Goal: Obtain resource: Download file/media

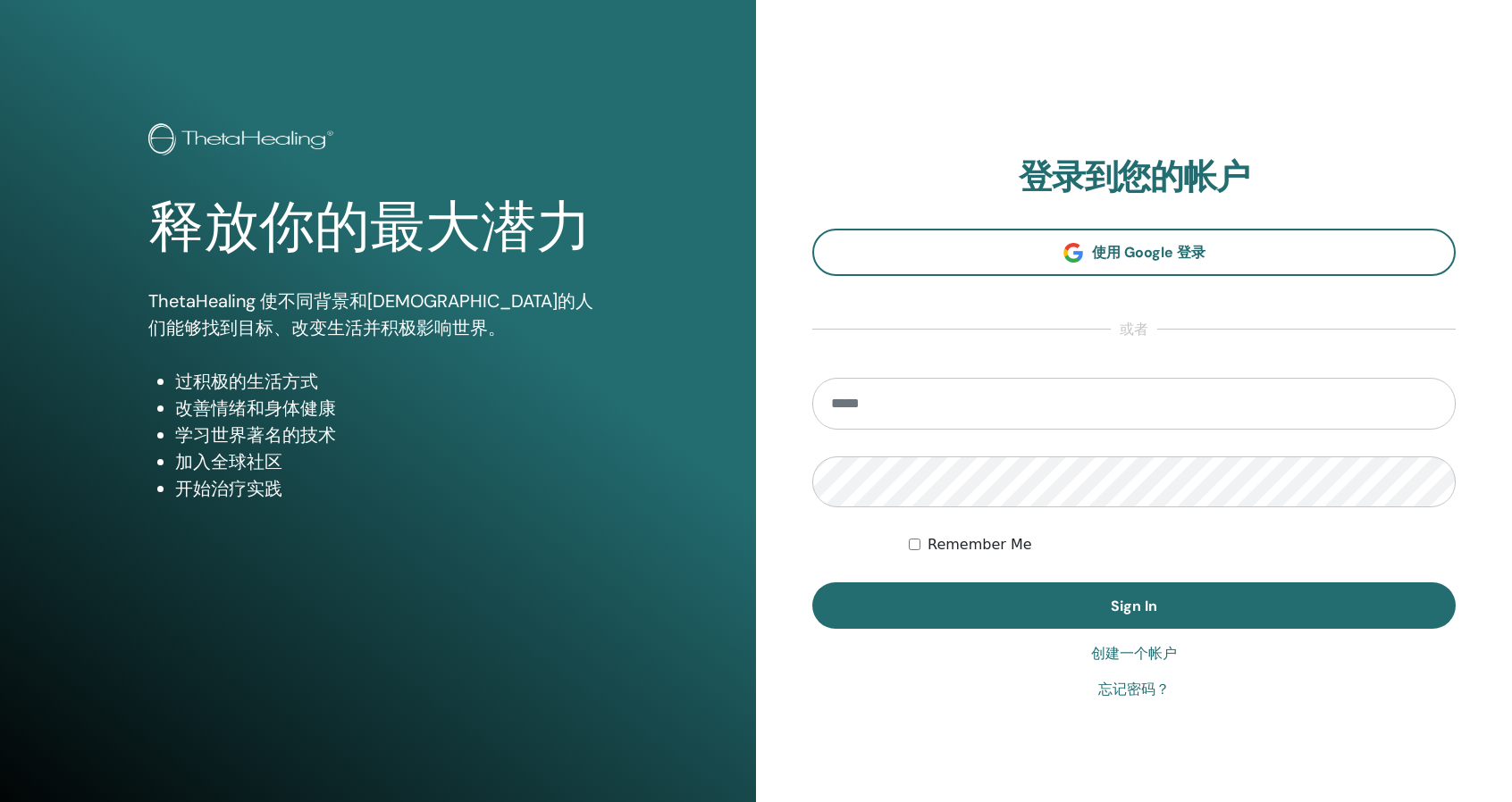
click at [1152, 396] on input "email" at bounding box center [1133, 403] width 643 height 52
type input "**********"
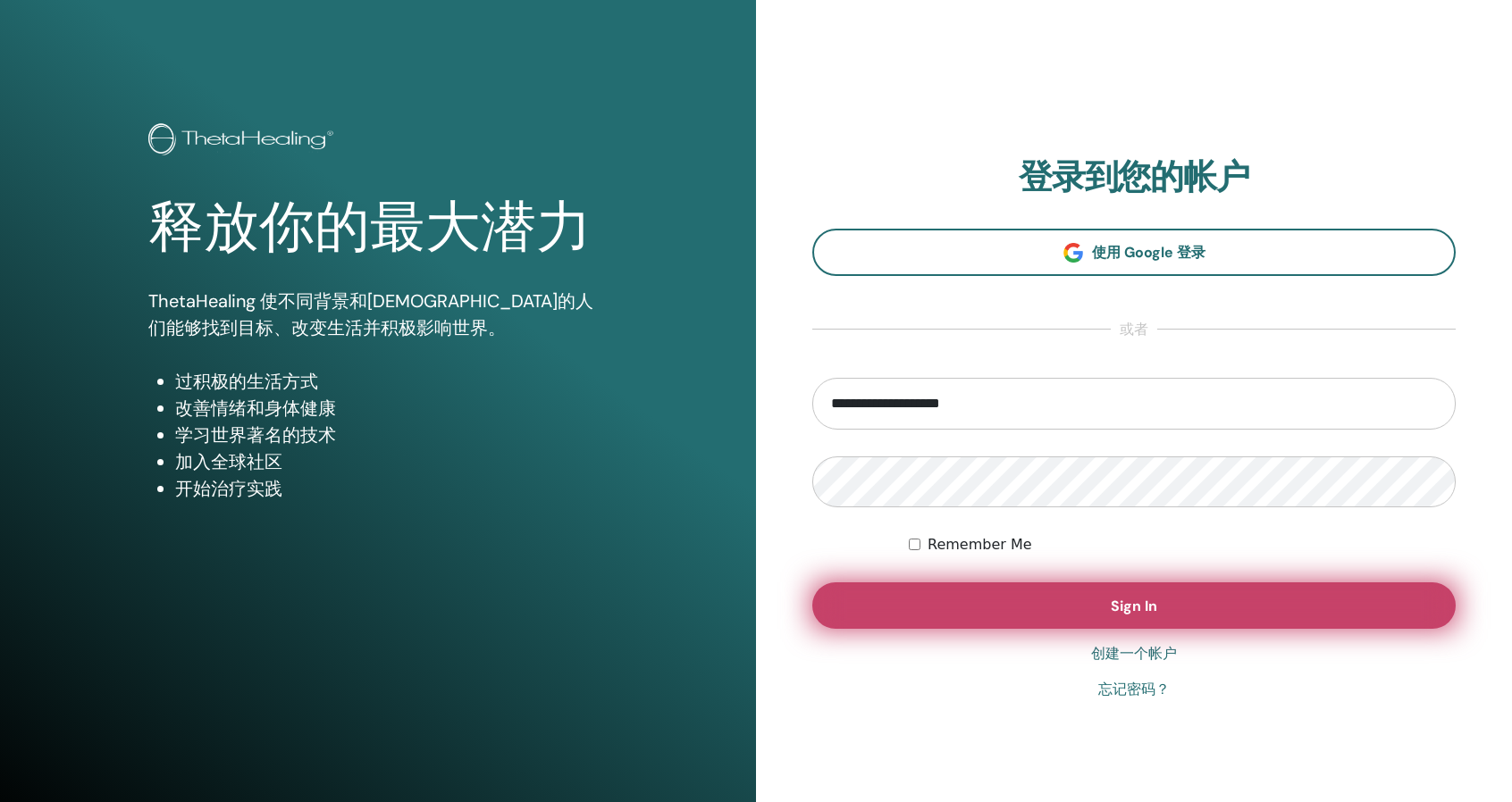
click at [1040, 622] on button "Sign In" at bounding box center [1133, 605] width 643 height 47
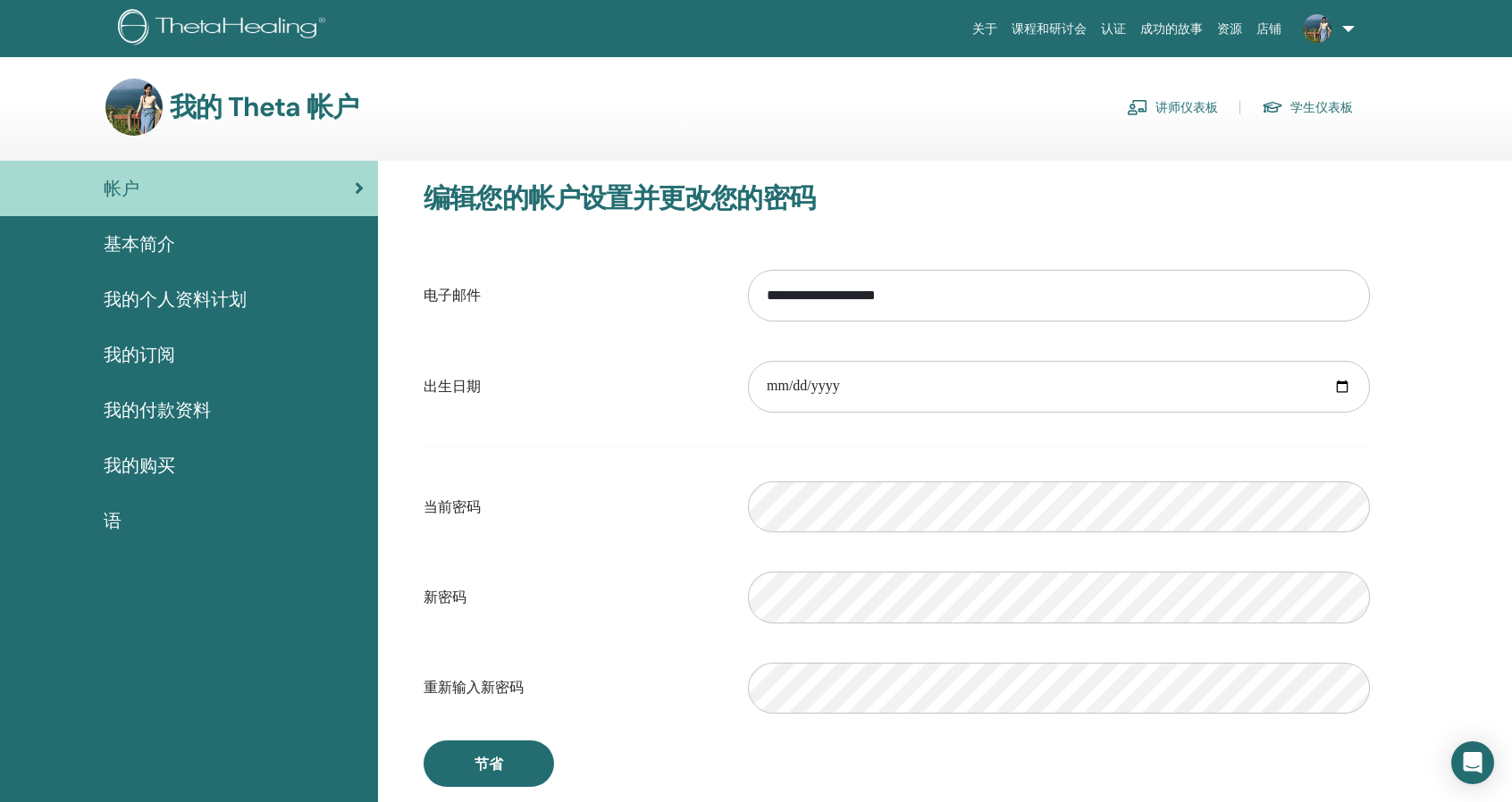
click at [1065, 28] on link "课程和研讨会" at bounding box center [1050, 29] width 90 height 33
click at [1165, 112] on link "讲师仪表板" at bounding box center [1171, 107] width 91 height 29
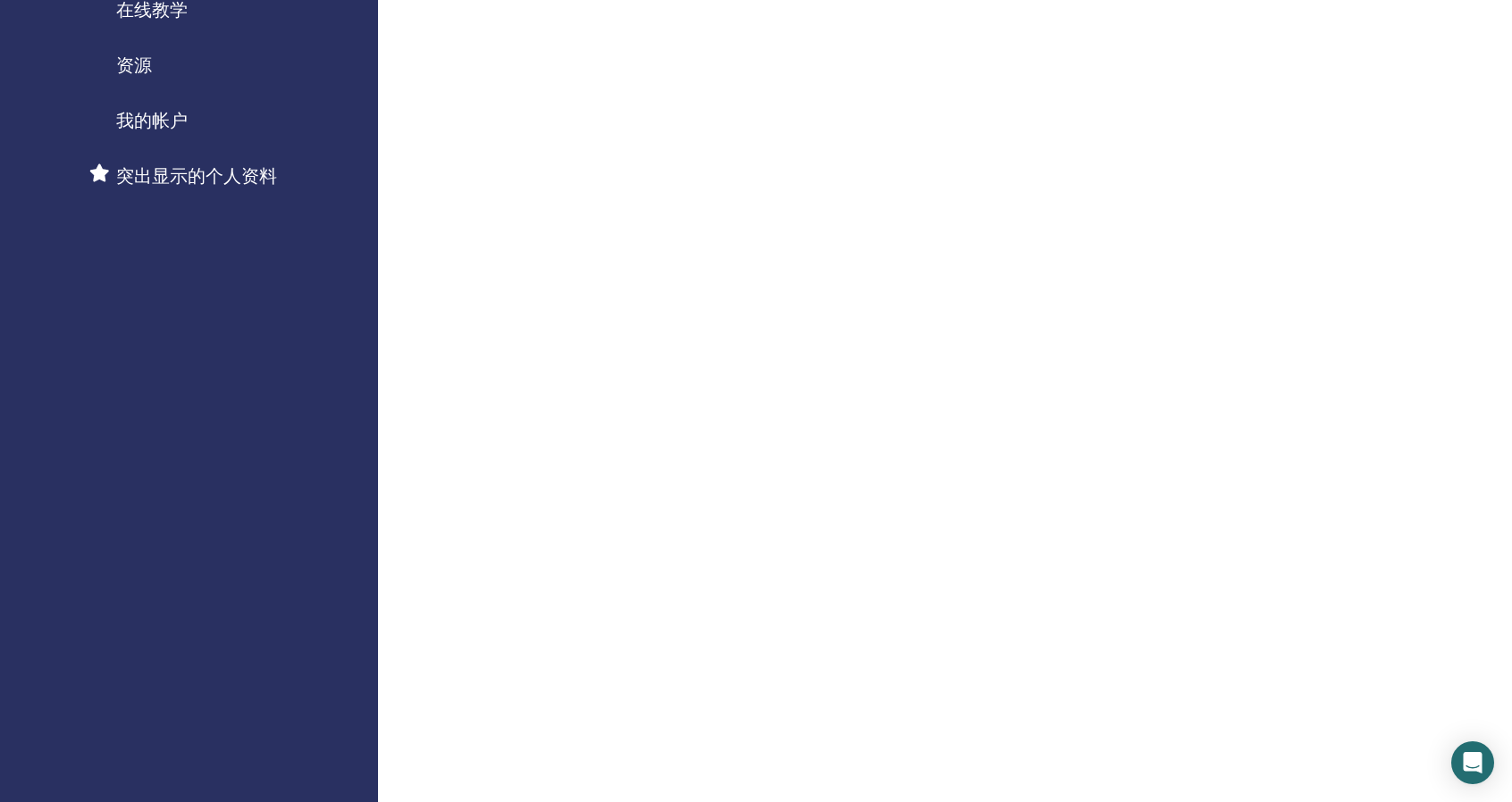
scroll to position [90, 0]
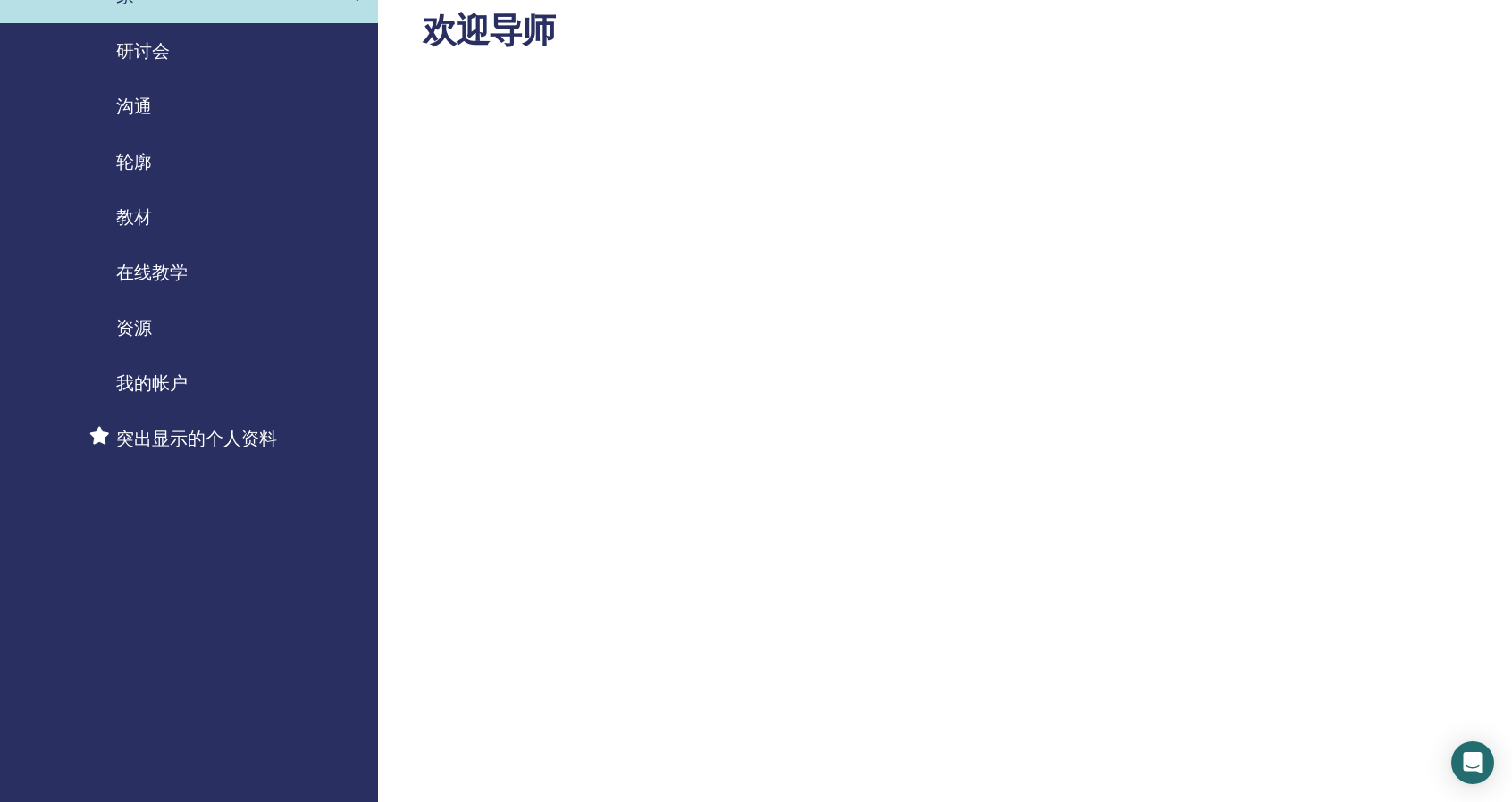
click at [133, 206] on span "教材" at bounding box center [135, 216] width 36 height 27
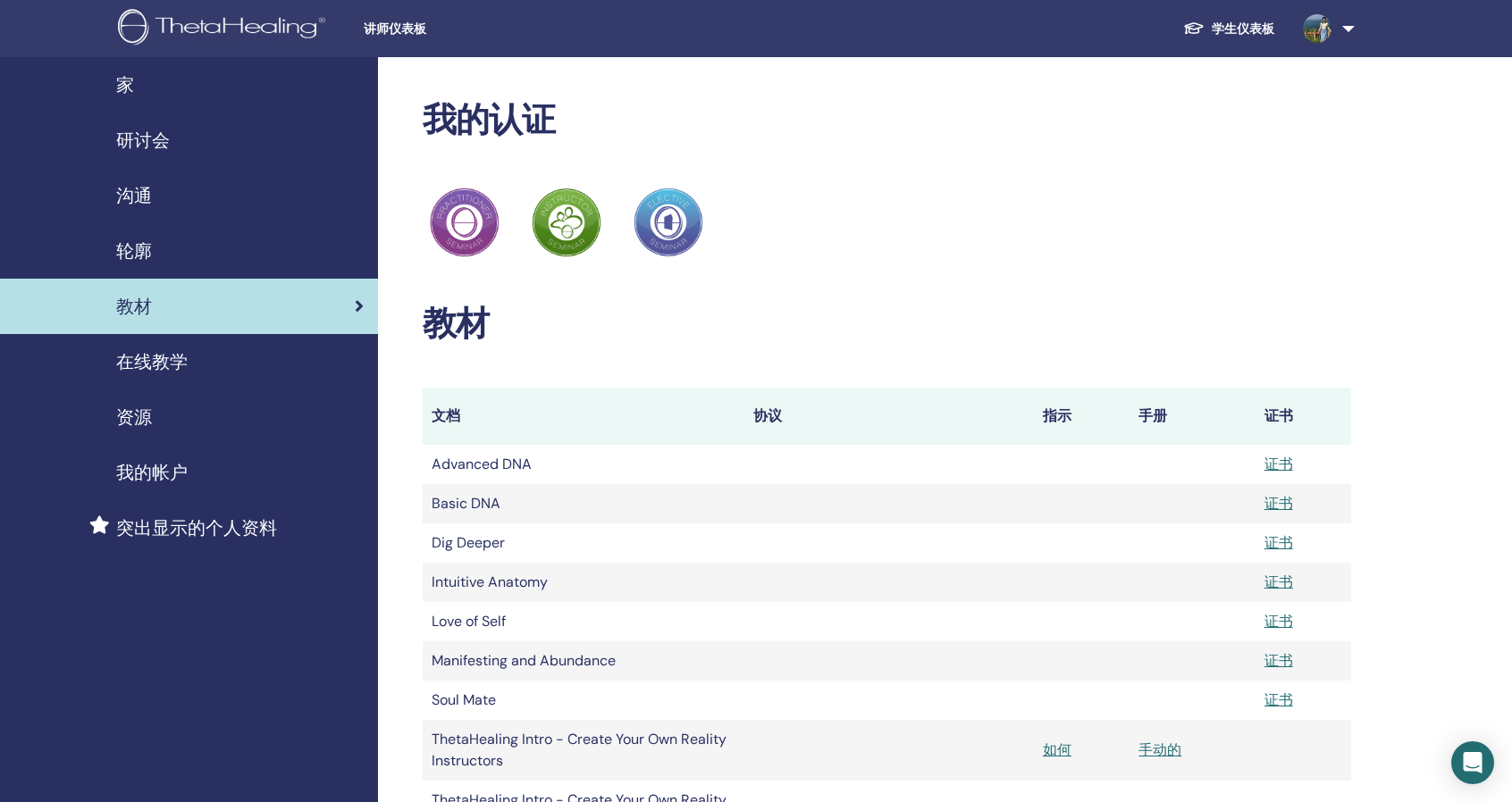
click at [157, 409] on div "资源" at bounding box center [188, 416] width 350 height 27
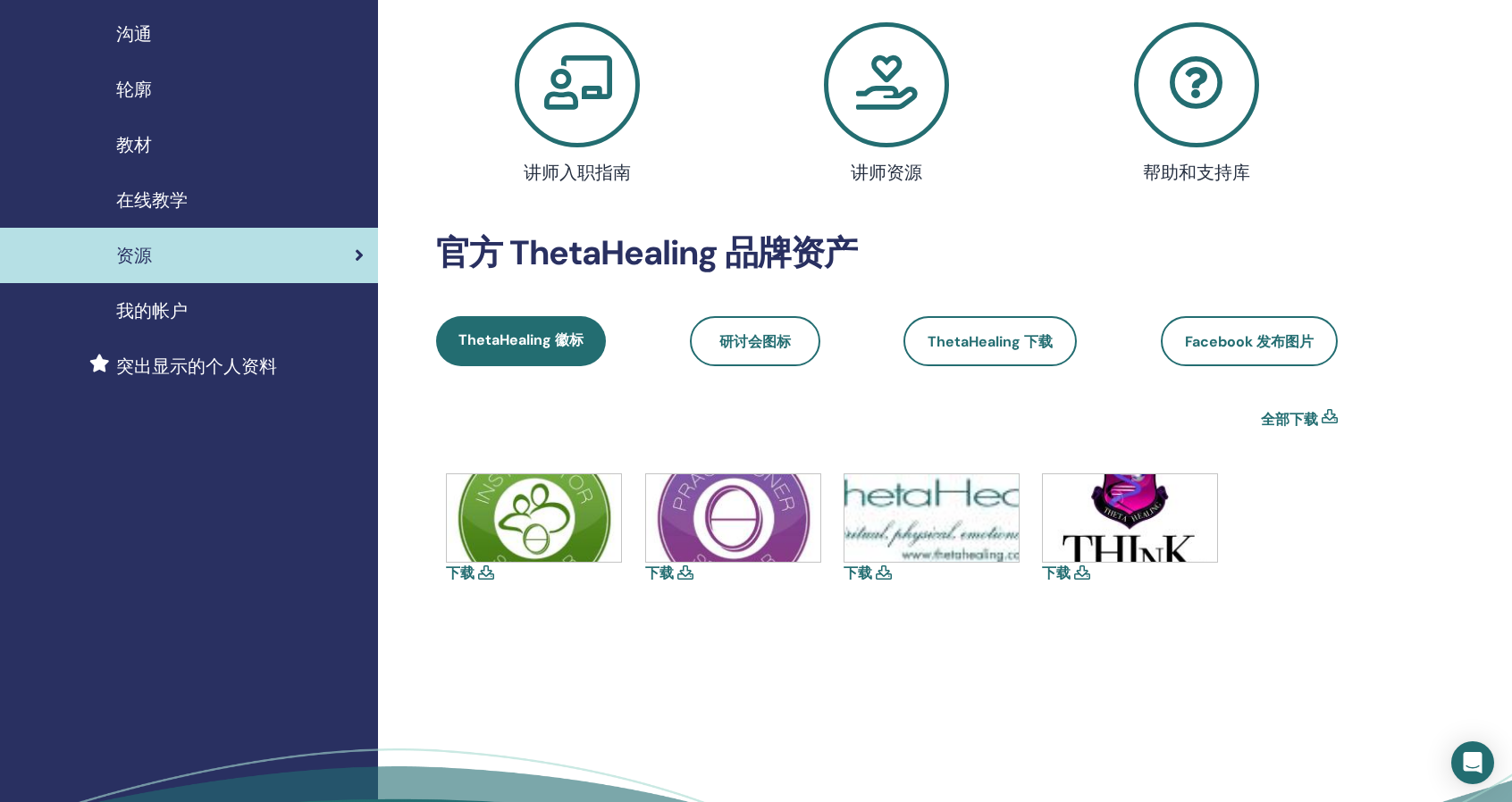
scroll to position [178, 0]
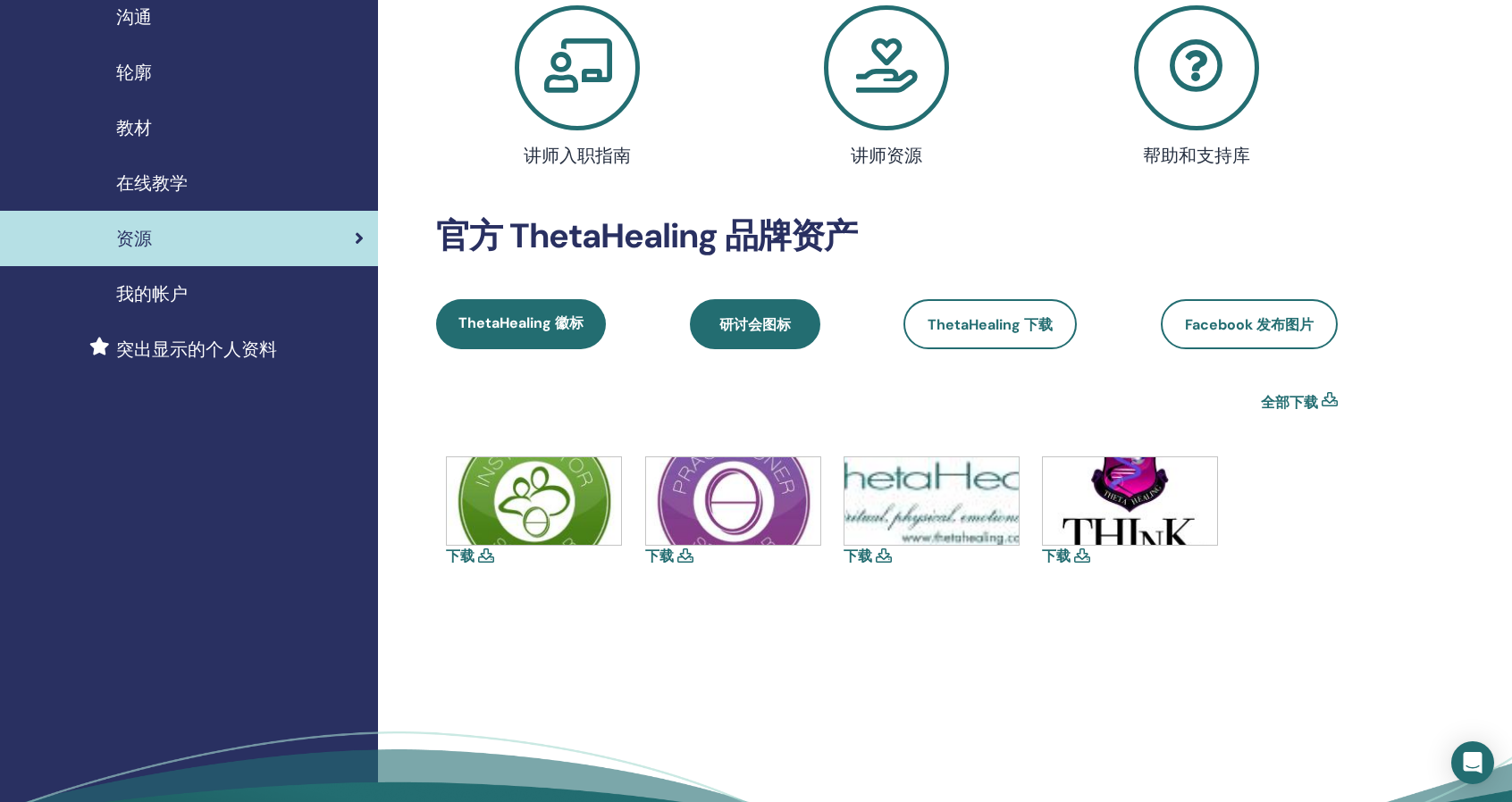
click at [802, 323] on link "研讨会图标" at bounding box center [755, 324] width 131 height 50
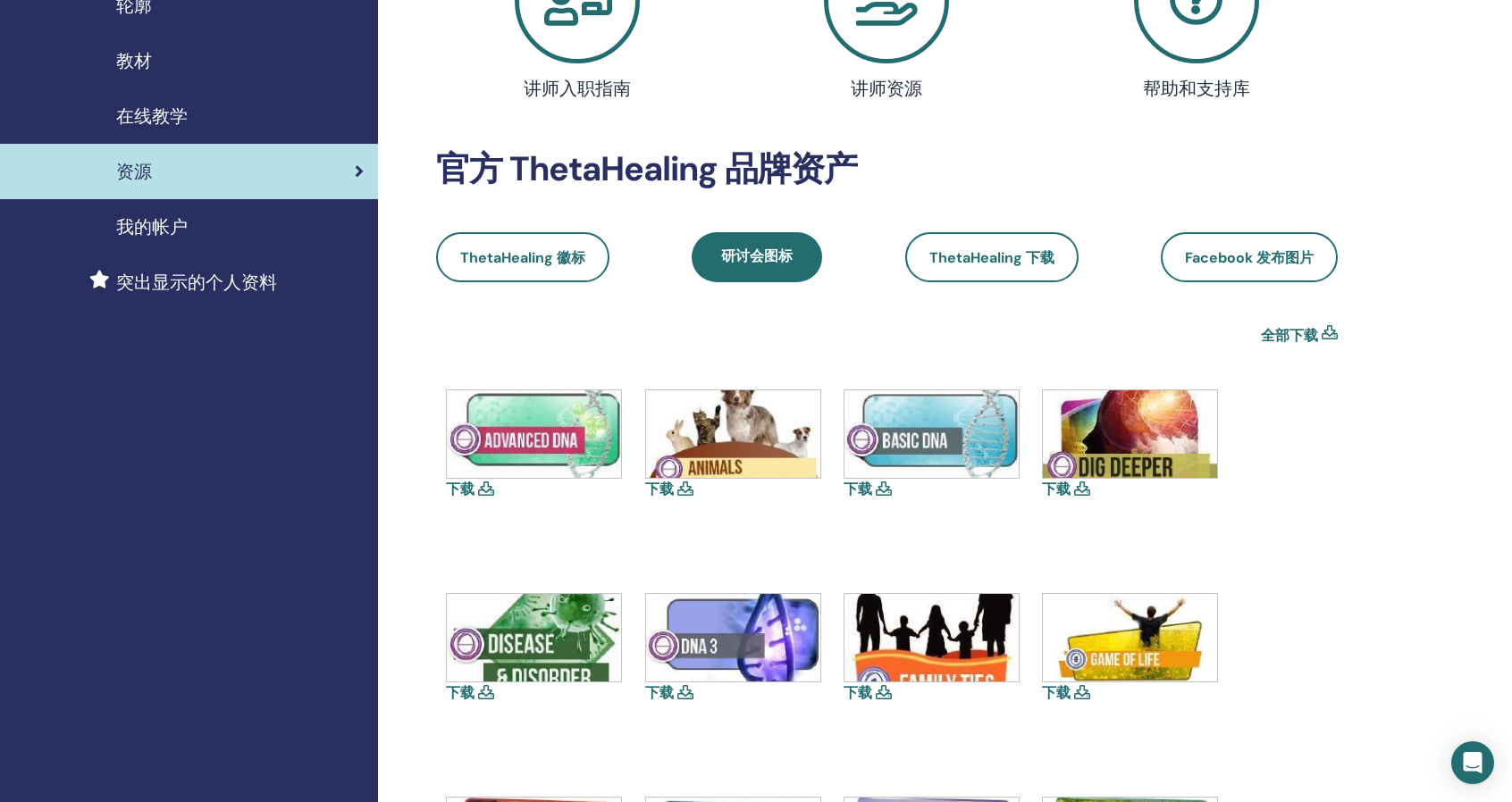
scroll to position [268, 0]
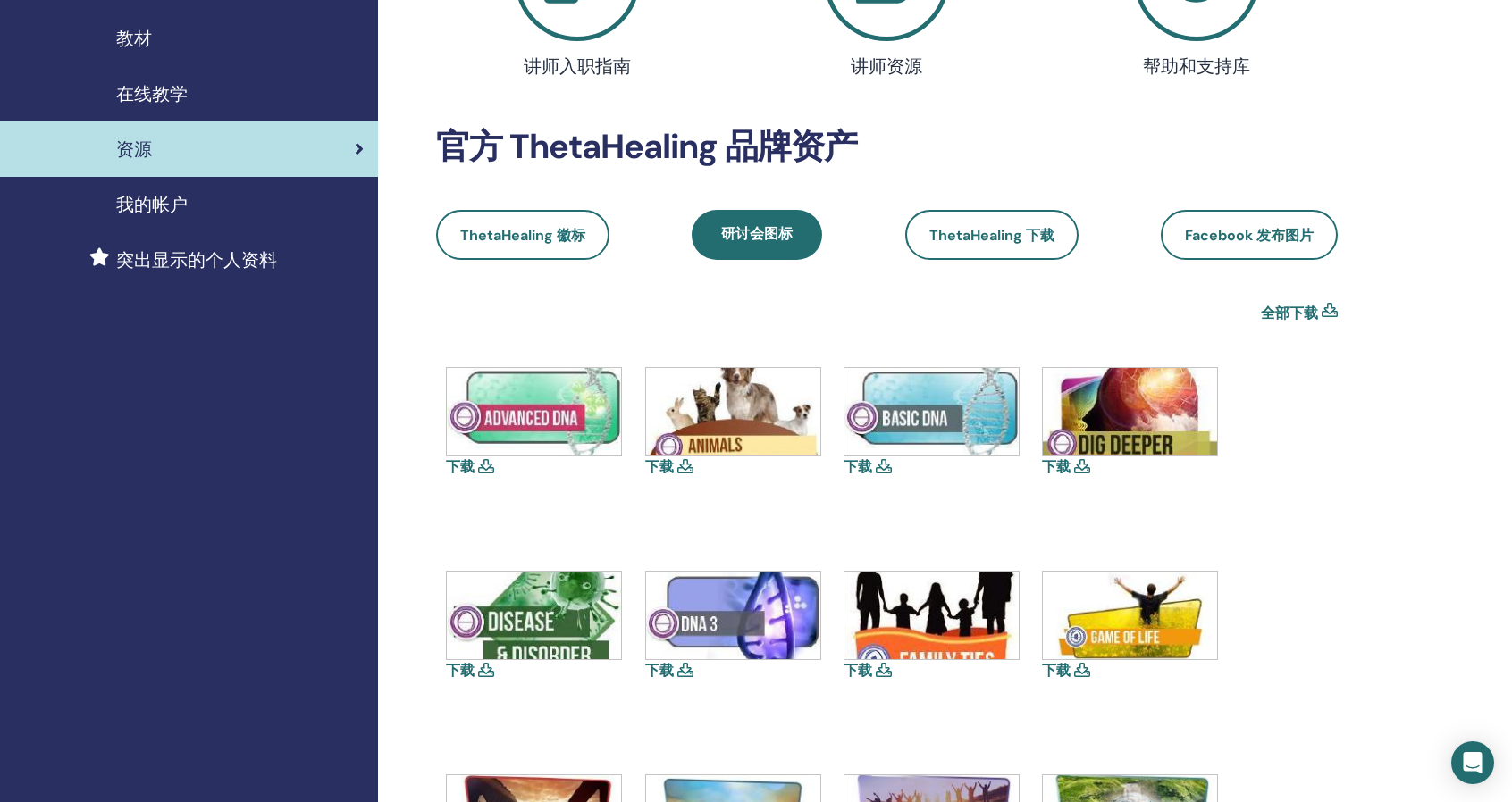
drag, startPoint x: 1383, startPoint y: 478, endPoint x: 1374, endPoint y: 465, distance: 15.8
click at [1383, 478] on div "资源 讲师入职指南 讲师资源 帮助和支持库 官方 ThetaHealing 品牌资产 ThetaHealing 徽标 研讨会图标 ThetaHealing 下…" at bounding box center [945, 711] width 1134 height 1846
click at [1316, 315] on link "全部下载" at bounding box center [1289, 314] width 57 height 22
click at [1443, 281] on div "资源 讲师入职指南 讲师资源 帮助和支持库 官方 ThetaHealing 品牌资产 ThetaHealing 徽标 研讨会图标 ThetaHealing 下…" at bounding box center [945, 711] width 1134 height 1846
click at [962, 238] on span "ThetaHealing 下载" at bounding box center [992, 235] width 126 height 19
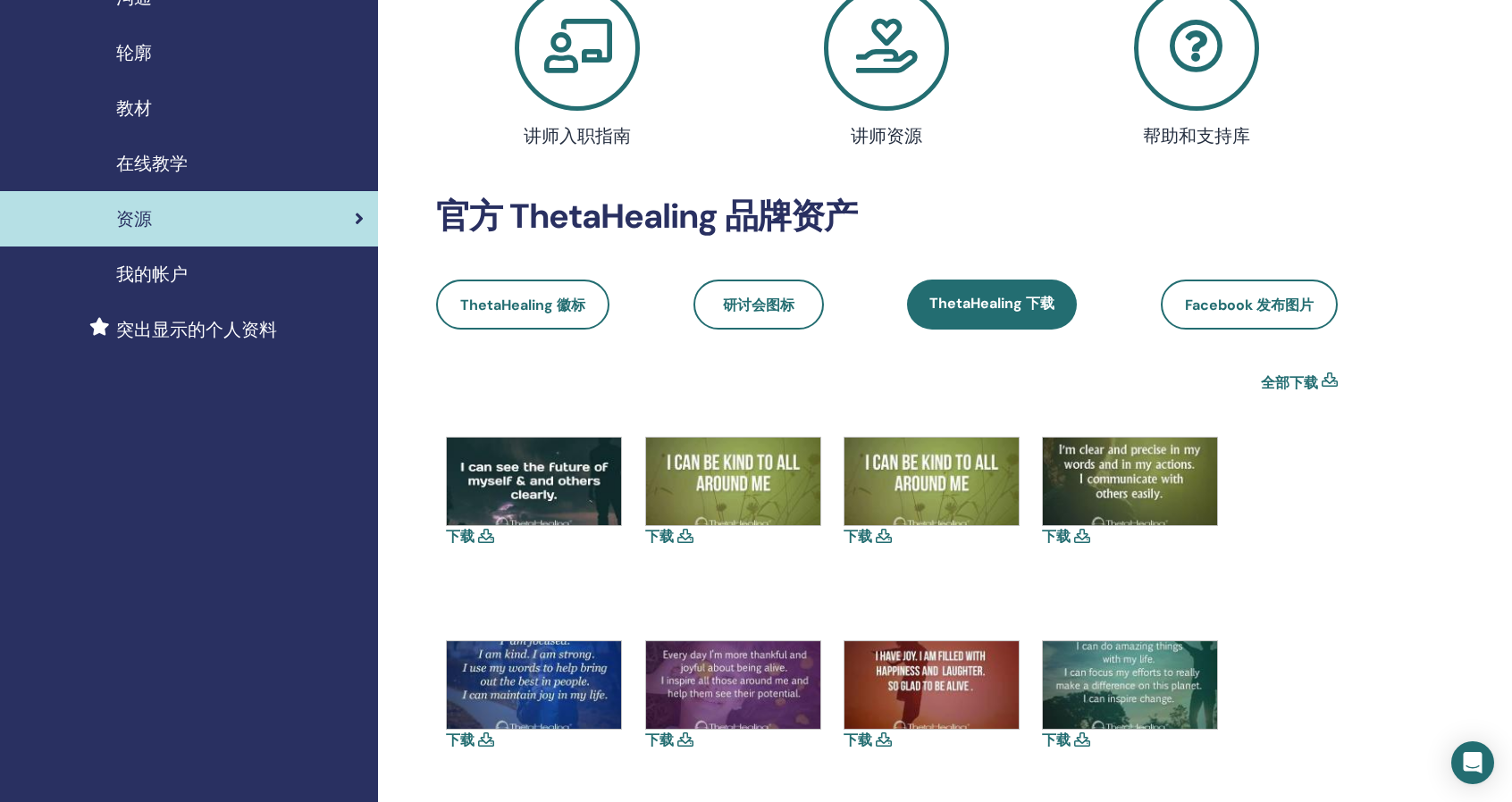
scroll to position [178, 0]
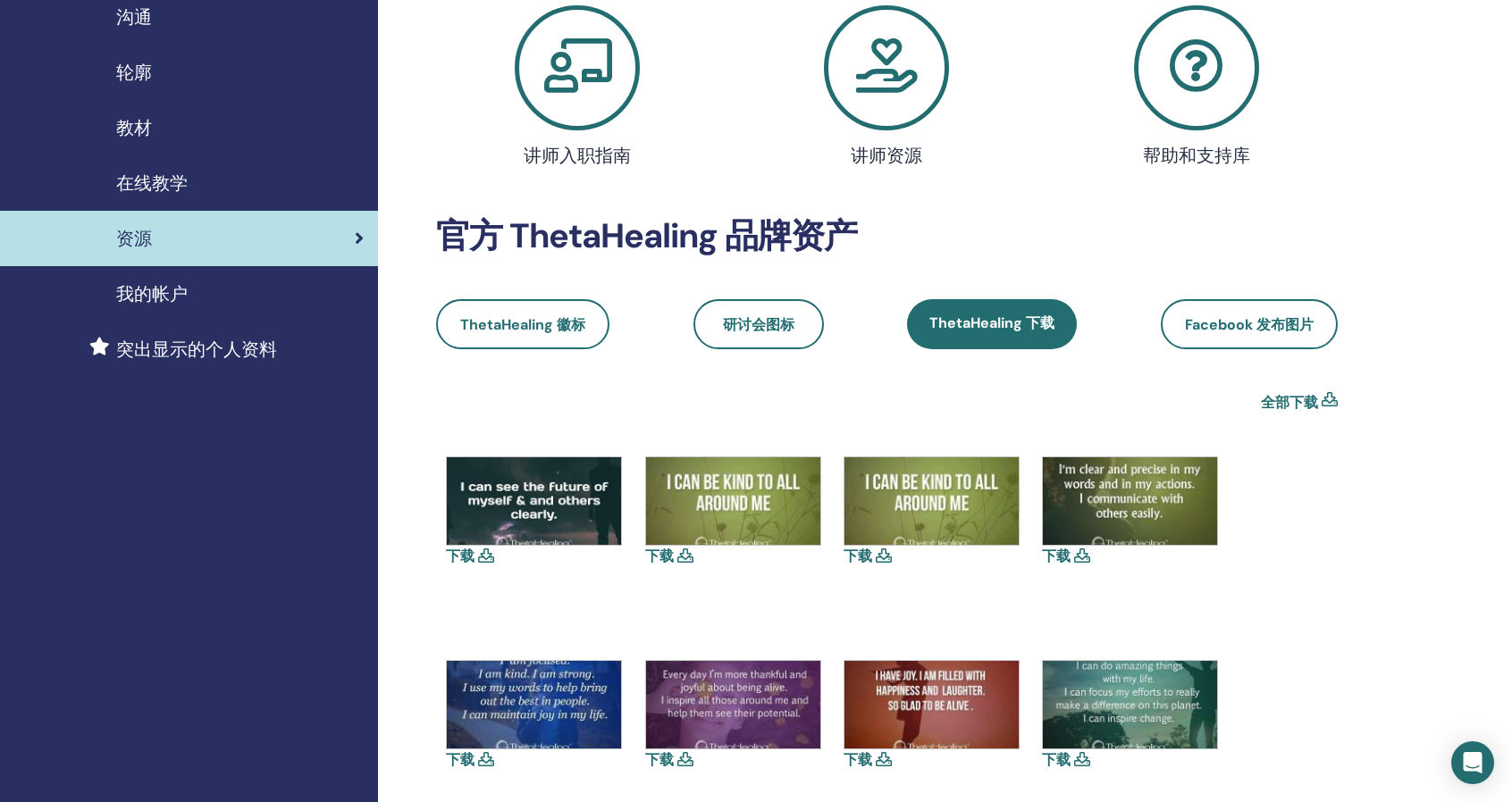
click at [850, 94] on icon at bounding box center [887, 68] width 126 height 126
